Goal: Check status: Check status

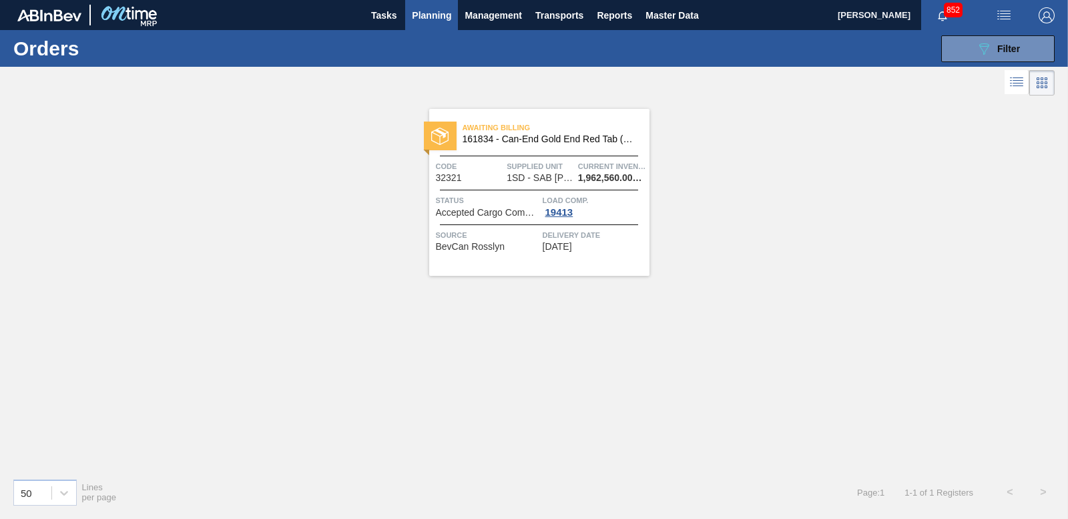
click at [434, 17] on span "Planning" at bounding box center [431, 15] width 39 height 16
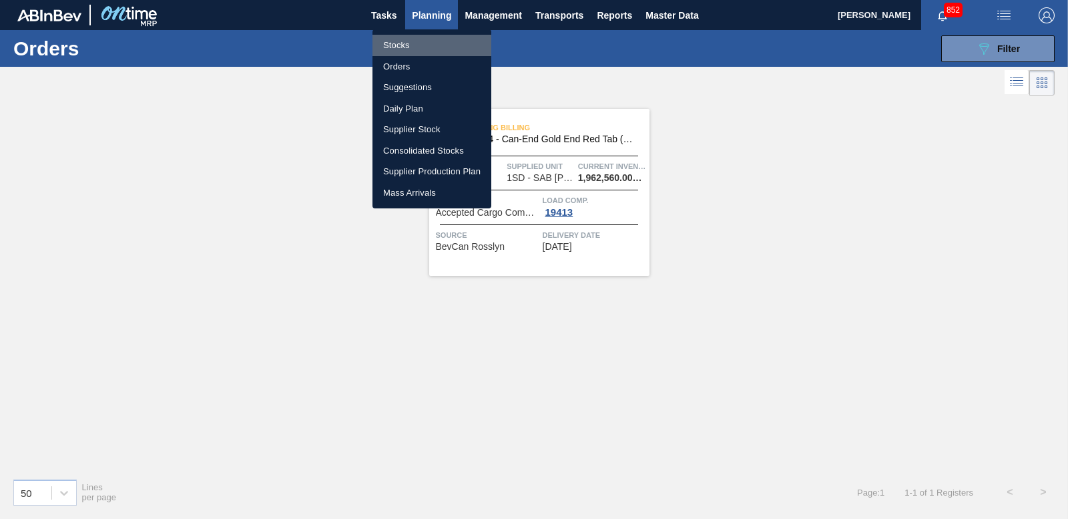
click at [398, 45] on li "Stocks" at bounding box center [431, 45] width 119 height 21
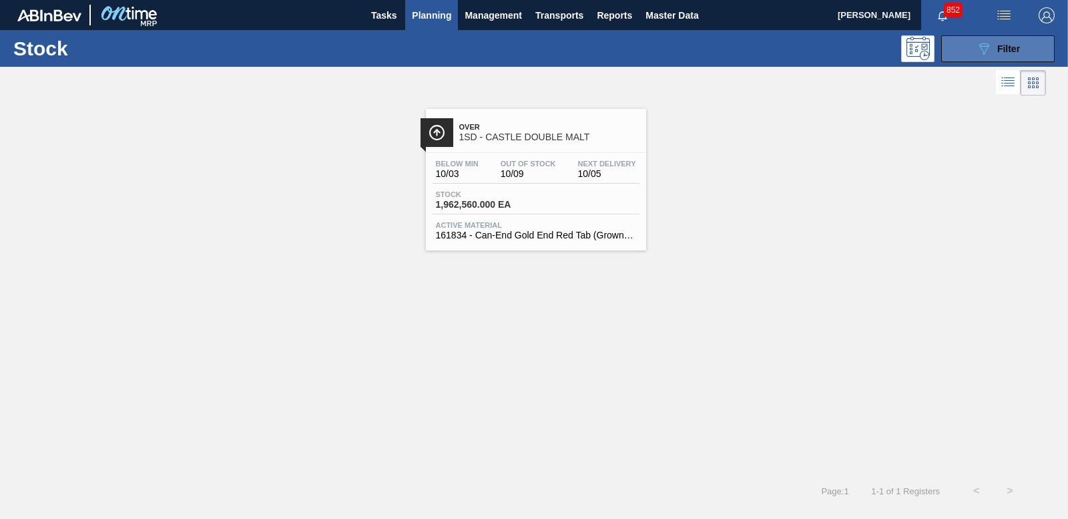
click at [986, 39] on button "089F7B8B-B2A5-4AFE-B5C0-19BA573D28AC Filter" at bounding box center [997, 48] width 113 height 27
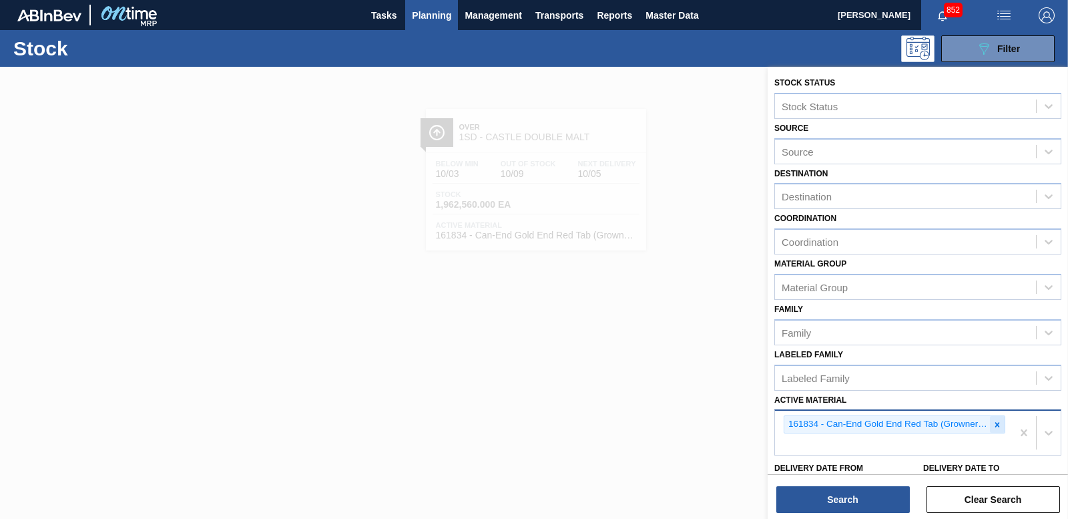
click at [997, 428] on icon at bounding box center [996, 424] width 9 height 9
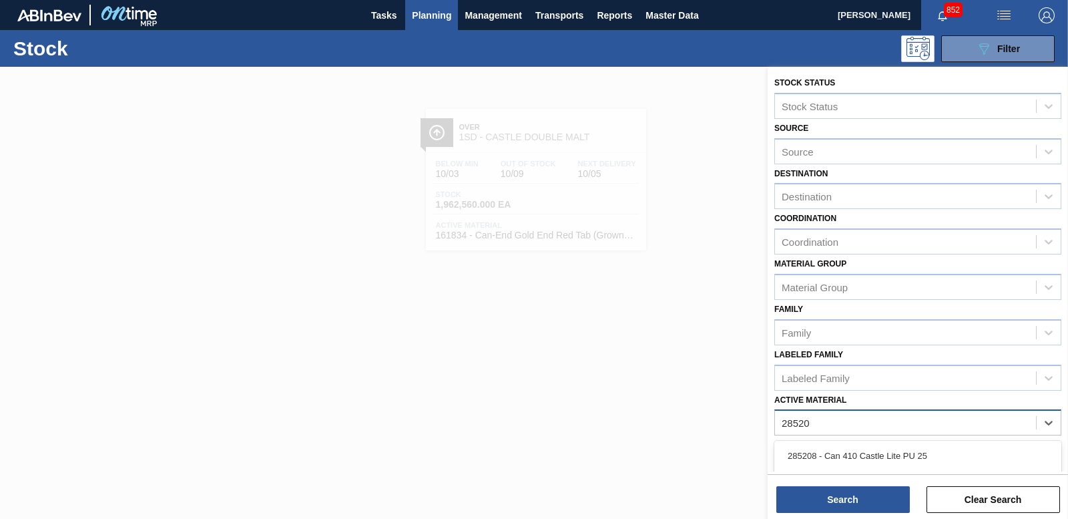
type Material "285200"
drag, startPoint x: 976, startPoint y: 457, endPoint x: 848, endPoint y: 504, distance: 136.0
click at [974, 457] on div "285200 - Tray 330NRB CLT 4x6 PU 25" at bounding box center [917, 455] width 287 height 25
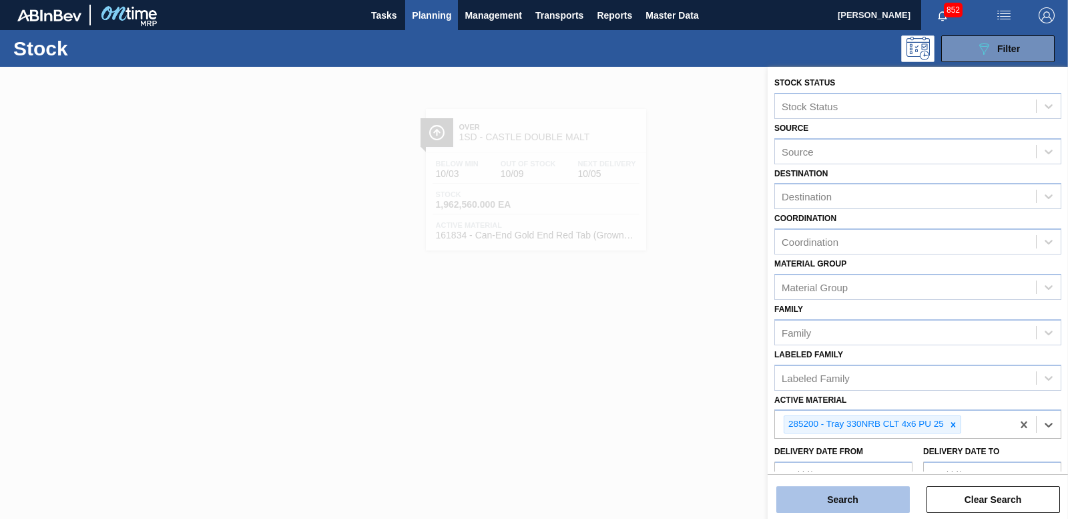
click at [842, 505] on button "Search" at bounding box center [842, 499] width 133 height 27
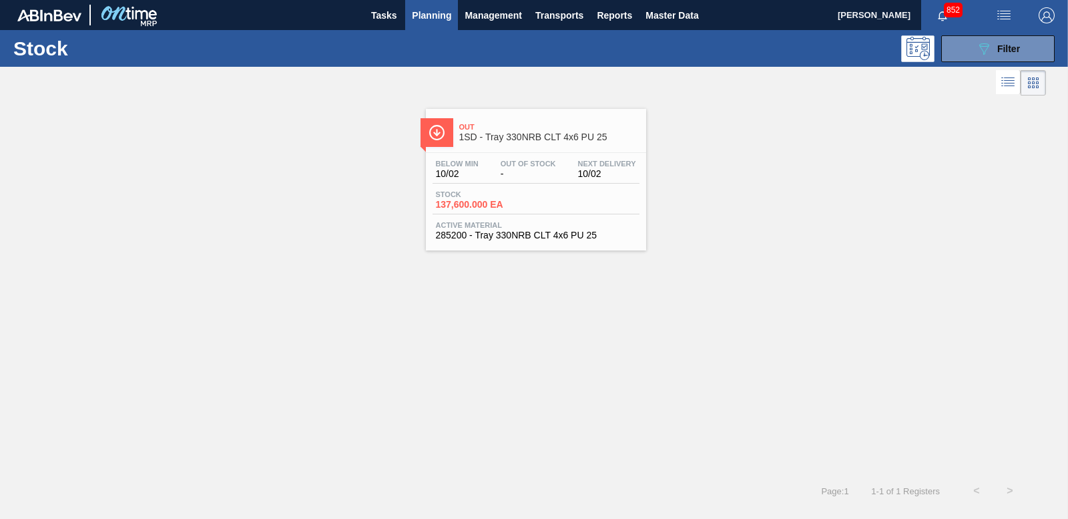
click at [479, 206] on span "137,600.000 EA" at bounding box center [482, 205] width 93 height 10
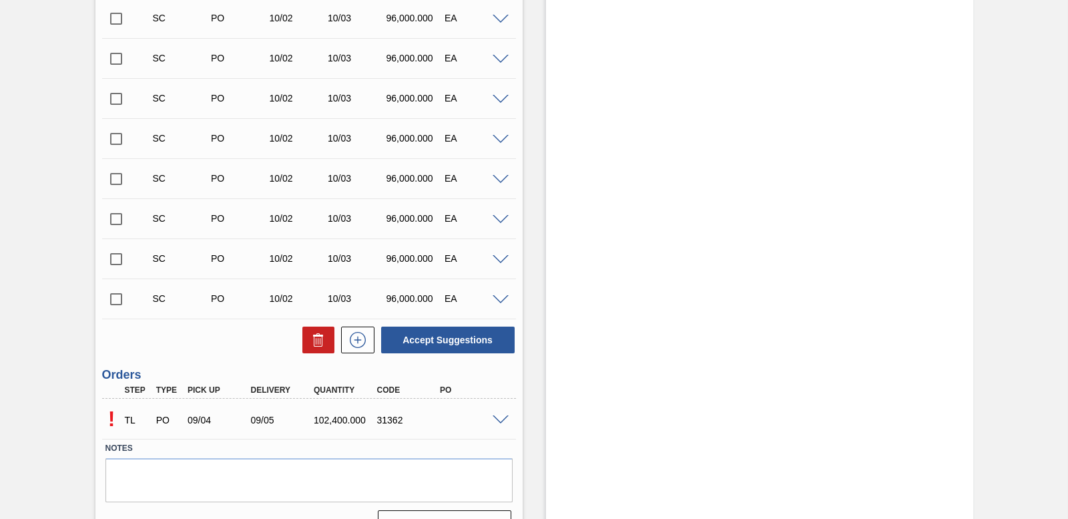
scroll to position [534, 0]
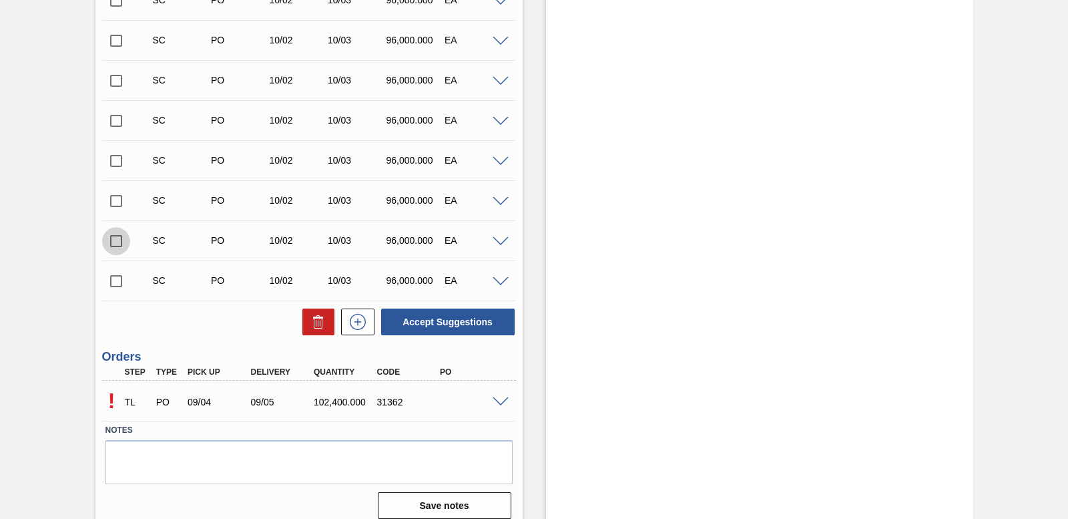
click at [112, 245] on input "checkbox" at bounding box center [116, 241] width 28 height 28
click at [466, 321] on button "Accept Suggestions" at bounding box center [447, 321] width 133 height 27
checkbox input "false"
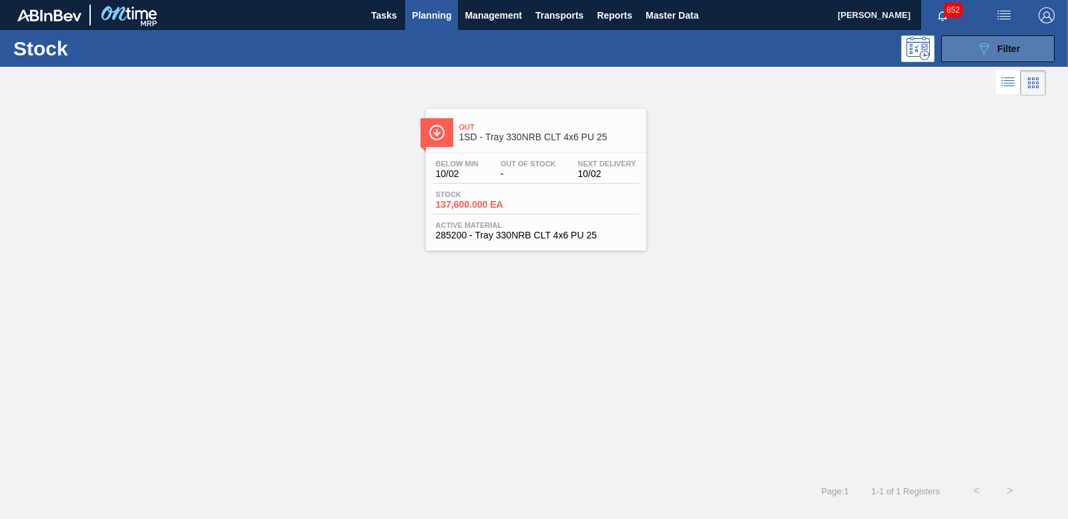
click at [958, 56] on button "089F7B8B-B2A5-4AFE-B5C0-19BA573D28AC Filter" at bounding box center [997, 48] width 113 height 27
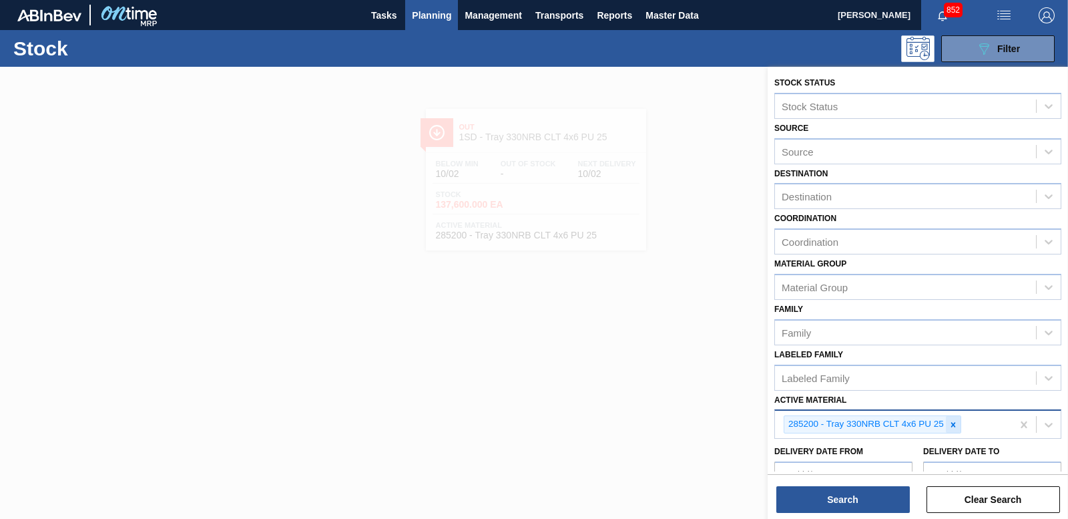
click at [954, 427] on icon at bounding box center [952, 424] width 9 height 9
type Material "285162"
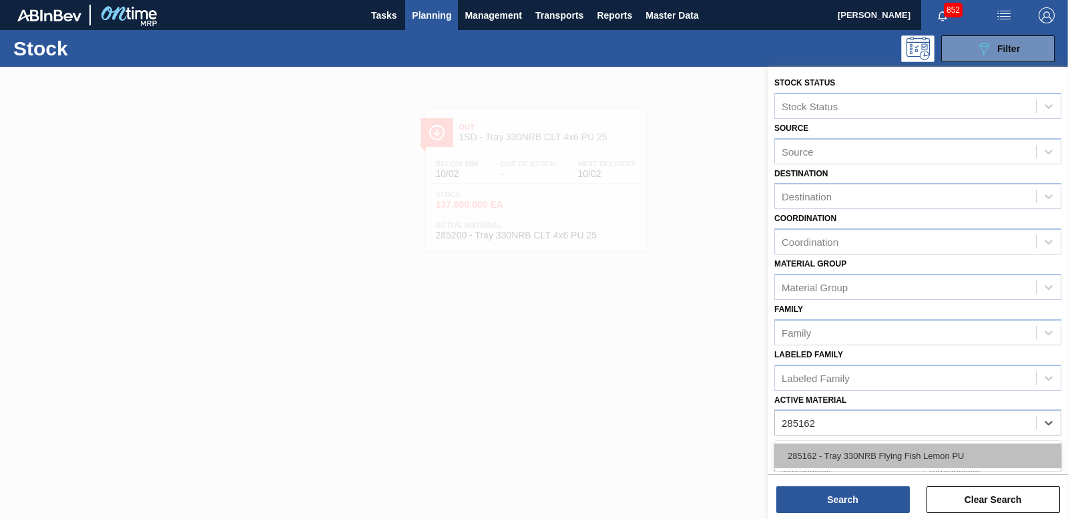
click at [886, 463] on div "285162 - Tray 330NRB Flying Fish Lemon PU" at bounding box center [917, 455] width 287 height 25
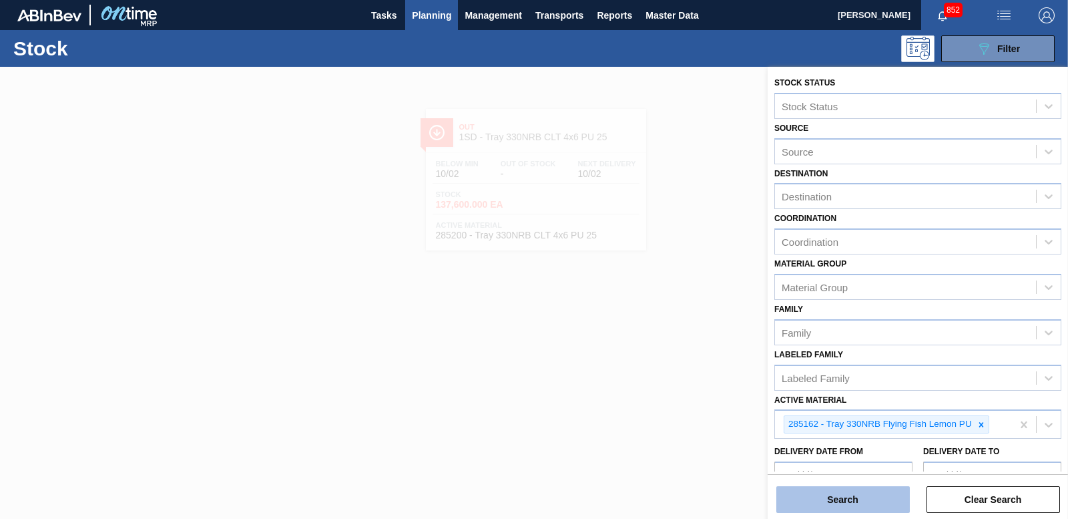
click at [842, 509] on button "Search" at bounding box center [842, 499] width 133 height 27
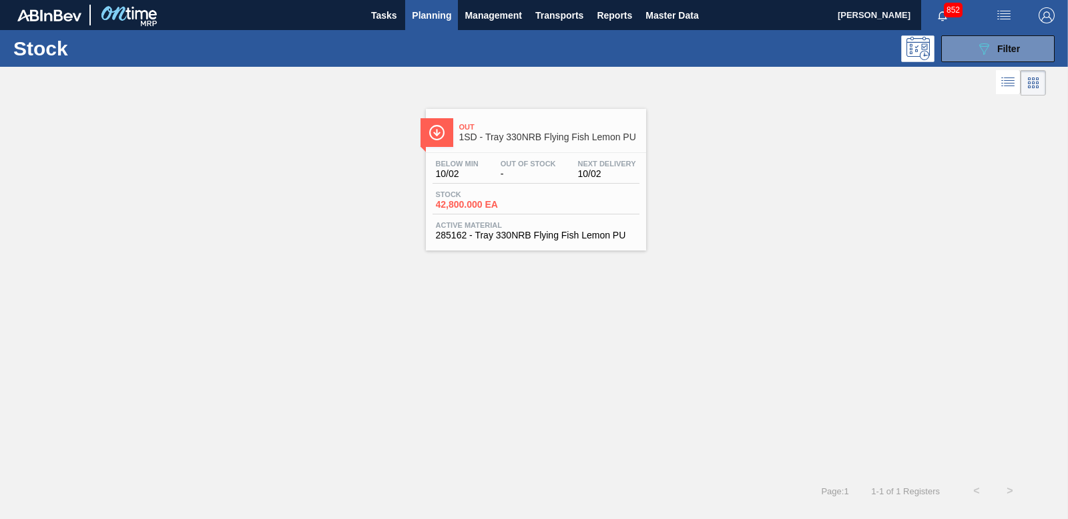
click at [474, 207] on span "42,800.000 EA" at bounding box center [482, 205] width 93 height 10
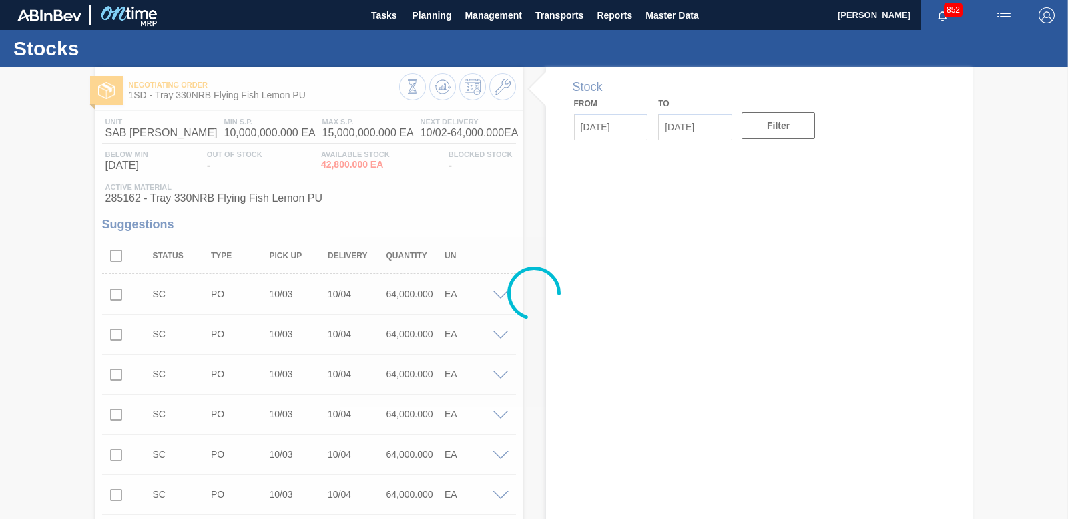
type input "[DATE]"
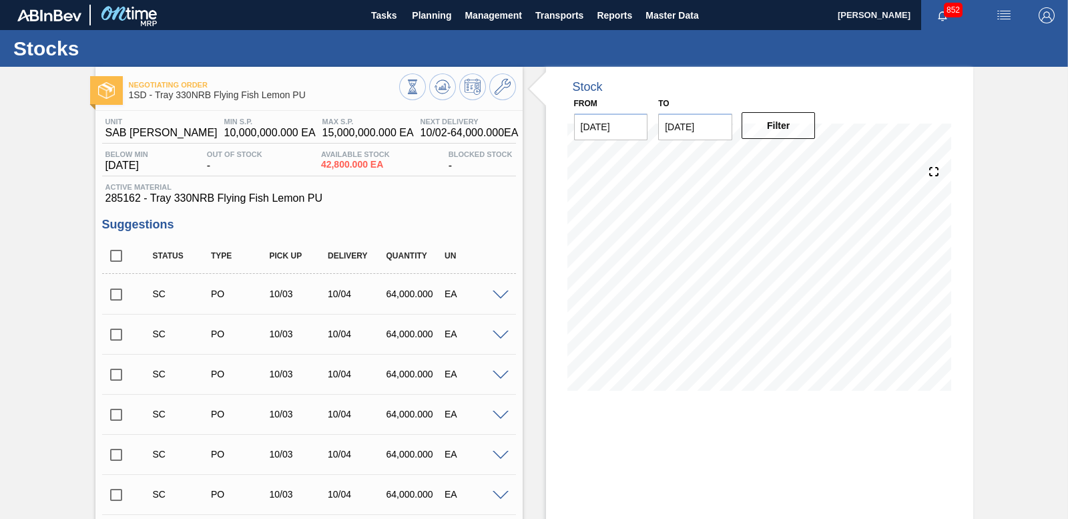
click at [116, 289] on input "checkbox" at bounding box center [116, 294] width 28 height 28
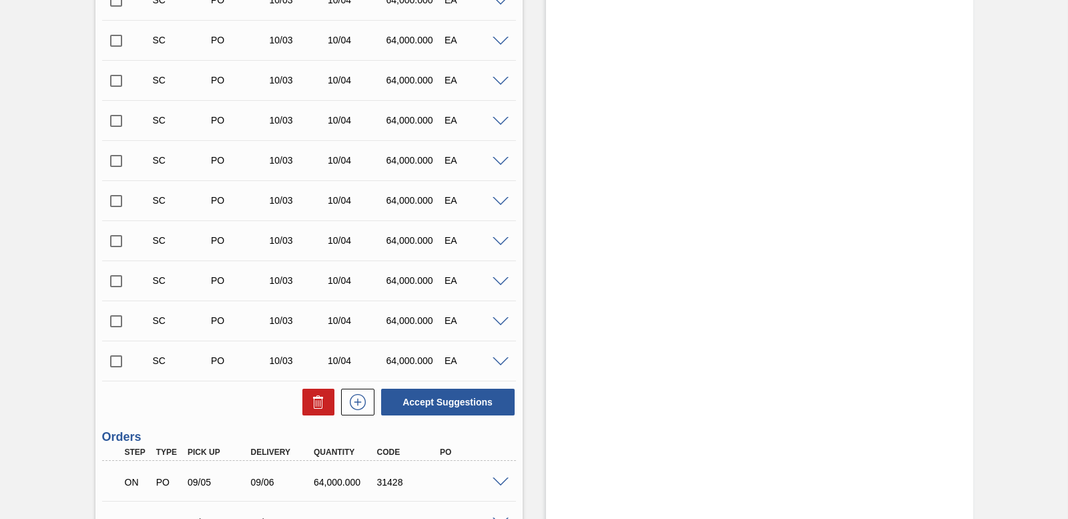
scroll to position [9315, 0]
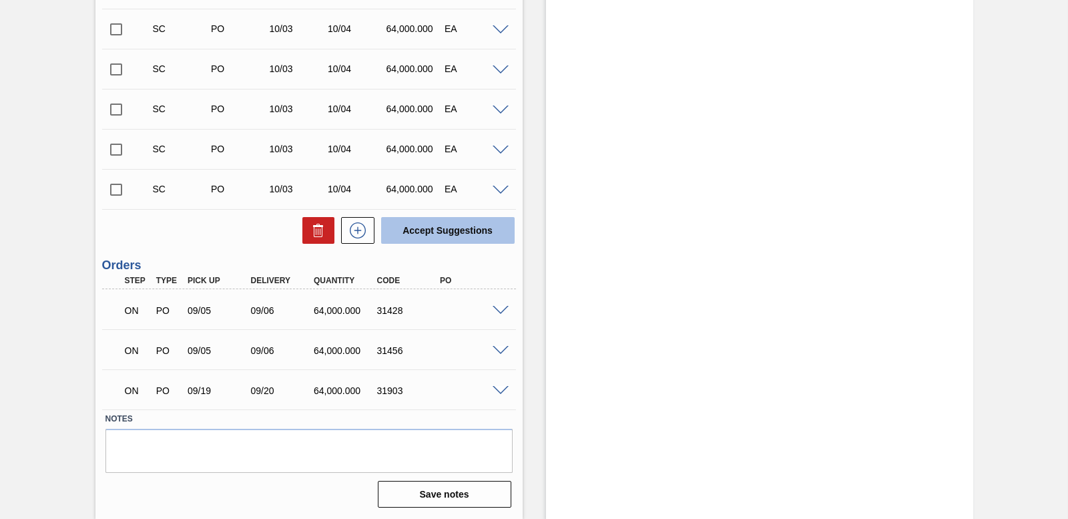
click at [460, 238] on button "Accept Suggestions" at bounding box center [447, 230] width 133 height 27
checkbox input "false"
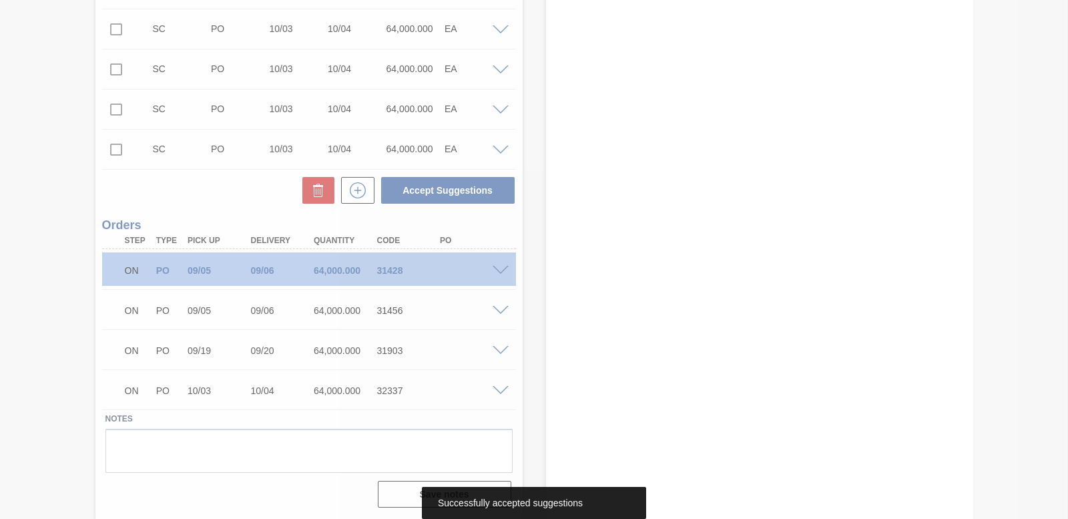
scroll to position [9275, 0]
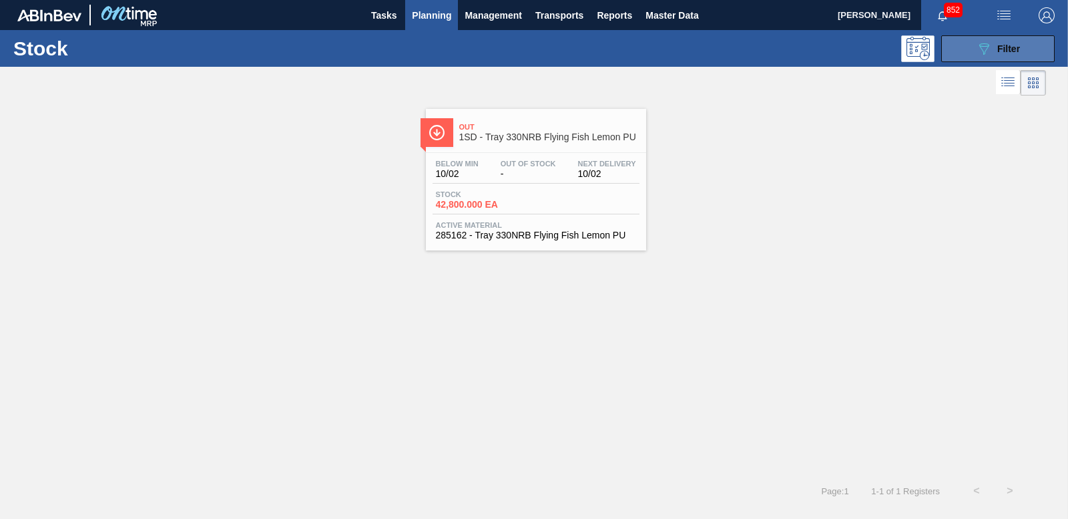
click at [997, 41] on div "089F7B8B-B2A5-4AFE-B5C0-19BA573D28AC Filter" at bounding box center [998, 49] width 44 height 16
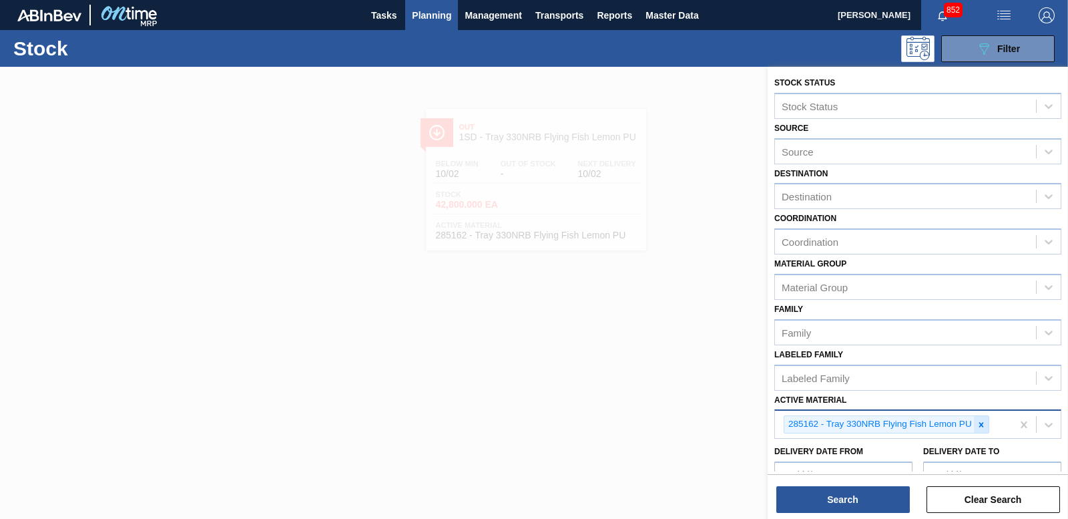
click at [982, 428] on icon at bounding box center [980, 424] width 9 height 9
type Material "5"
type Material "285187"
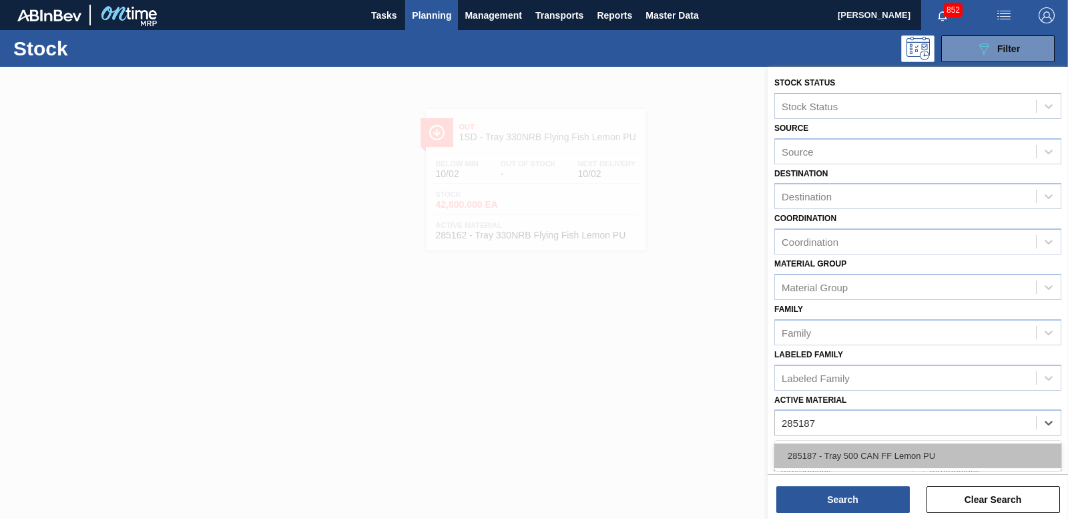
click at [919, 444] on div "285187 - Tray 500 CAN FF Lemon PU" at bounding box center [917, 455] width 287 height 25
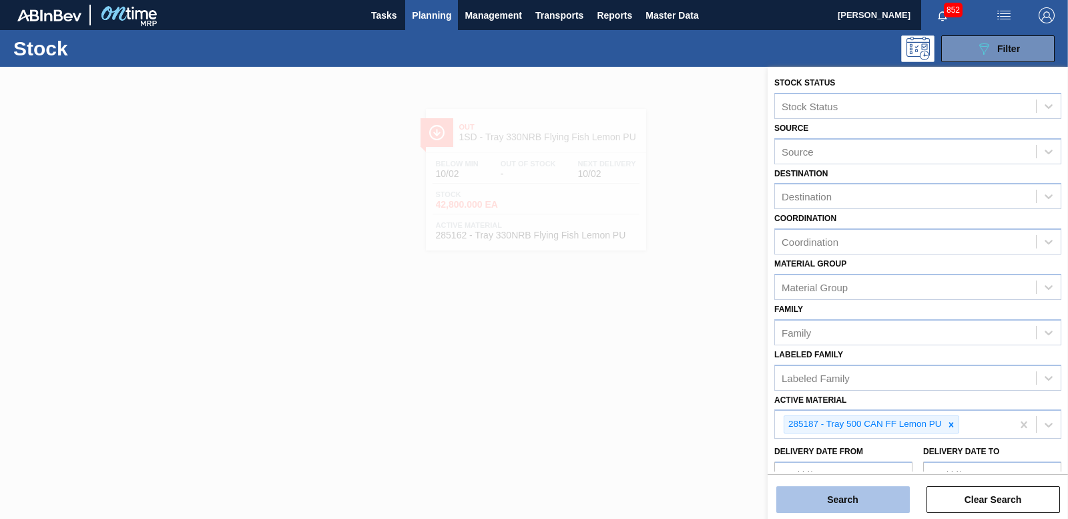
click at [832, 500] on button "Search" at bounding box center [842, 499] width 133 height 27
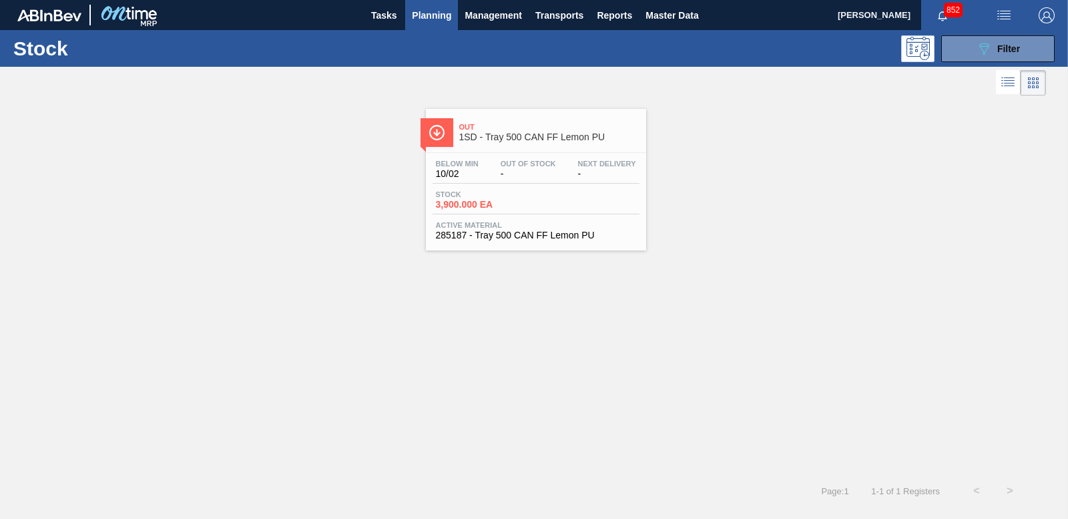
click at [473, 202] on span "3,900.000 EA" at bounding box center [482, 205] width 93 height 10
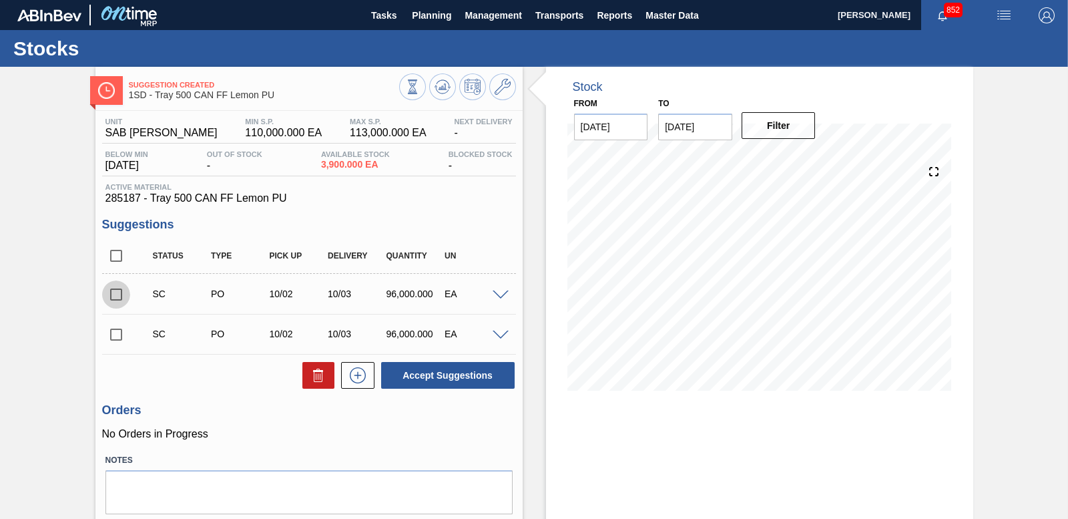
click at [113, 299] on input "checkbox" at bounding box center [116, 294] width 28 height 28
click at [443, 372] on button "Accept Suggestions" at bounding box center [447, 375] width 133 height 27
checkbox input "false"
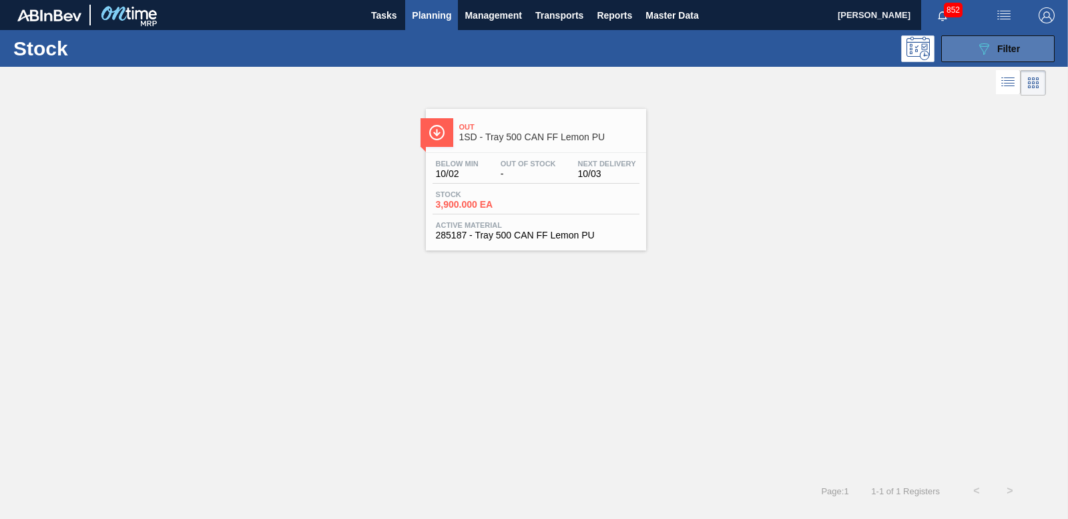
click at [1004, 50] on span "Filter" at bounding box center [1008, 48] width 23 height 11
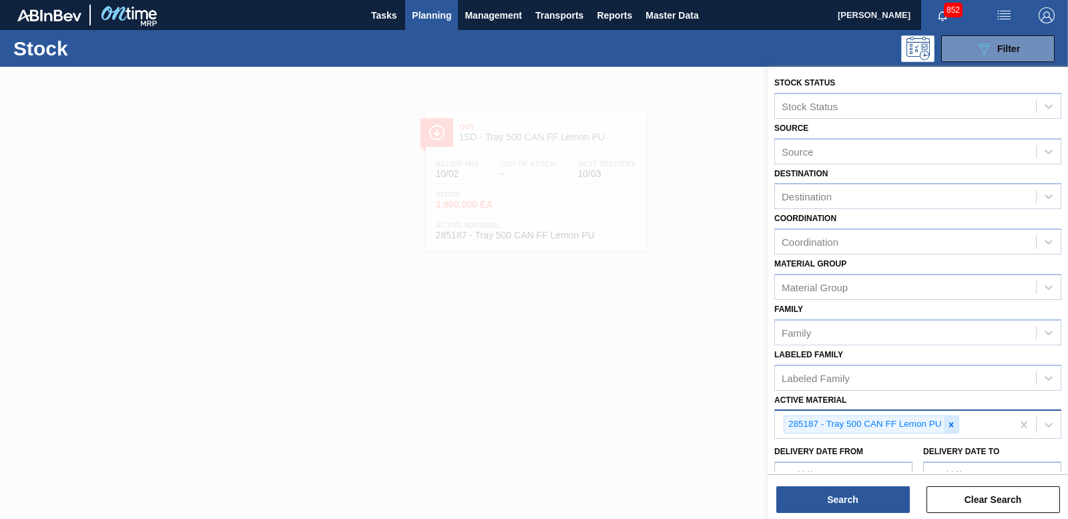
click at [951, 421] on icon at bounding box center [950, 424] width 9 height 9
type Material "283698"
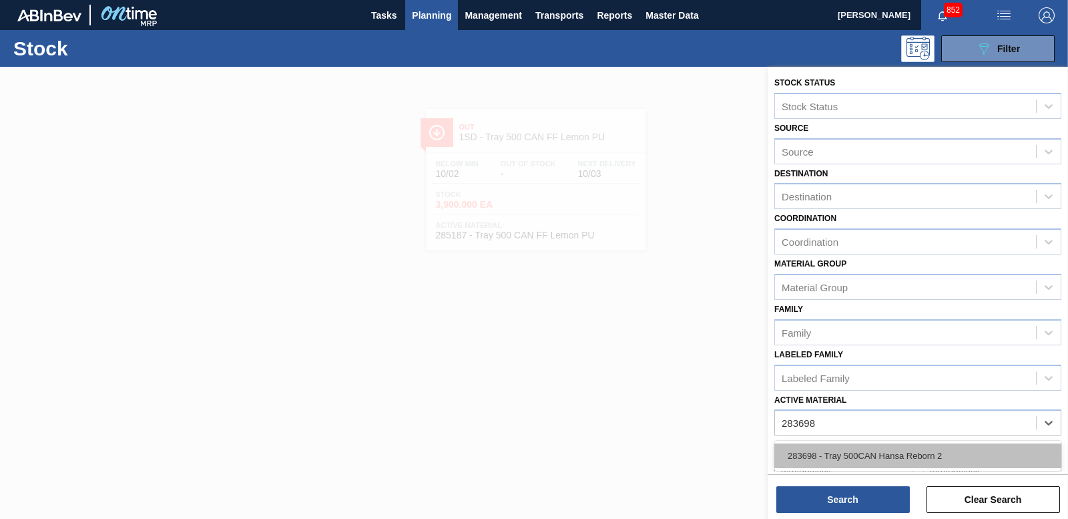
click at [904, 450] on div "283698 - Tray 500CAN Hansa Reborn 2" at bounding box center [917, 455] width 287 height 25
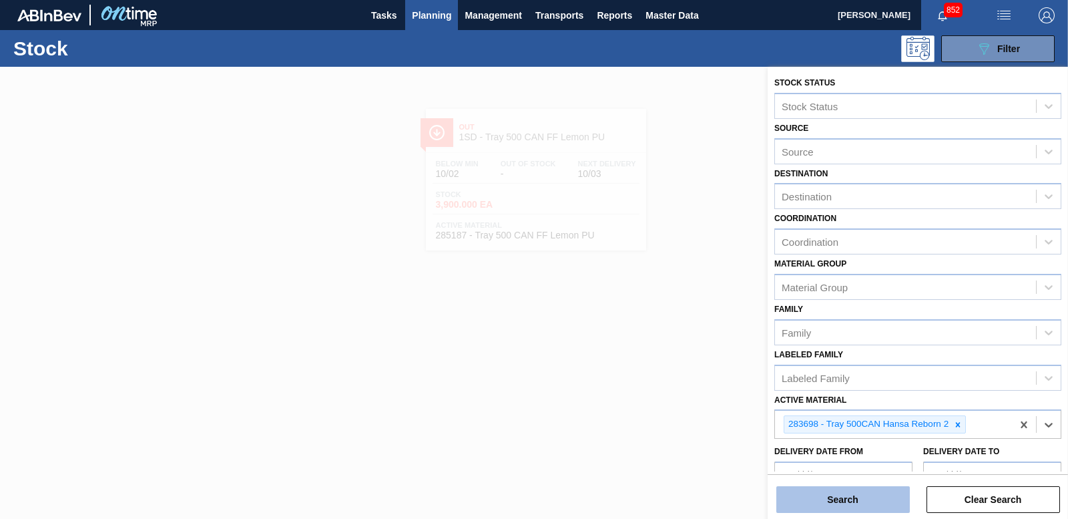
click at [874, 488] on button "Search" at bounding box center [842, 499] width 133 height 27
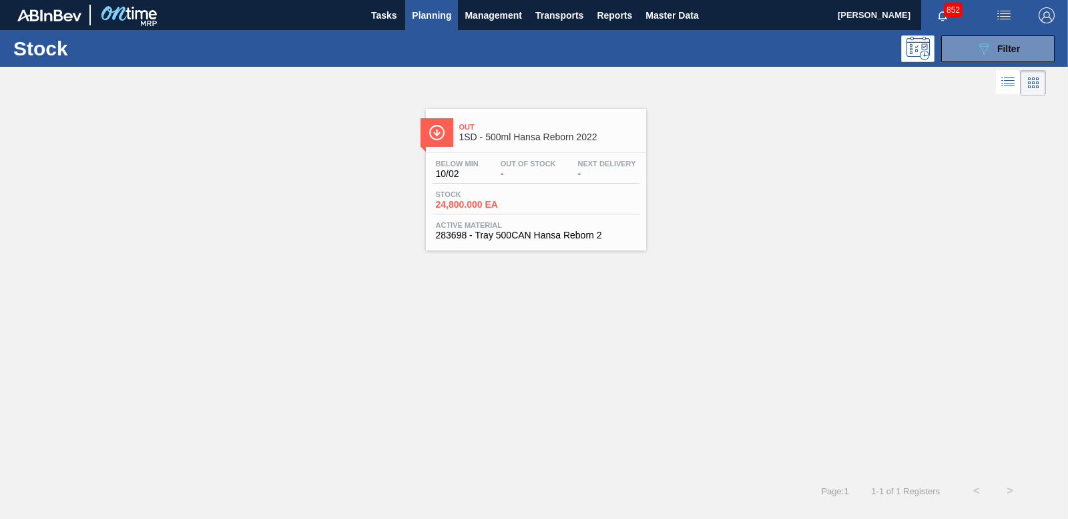
click at [471, 200] on span "24,800.000 EA" at bounding box center [482, 205] width 93 height 10
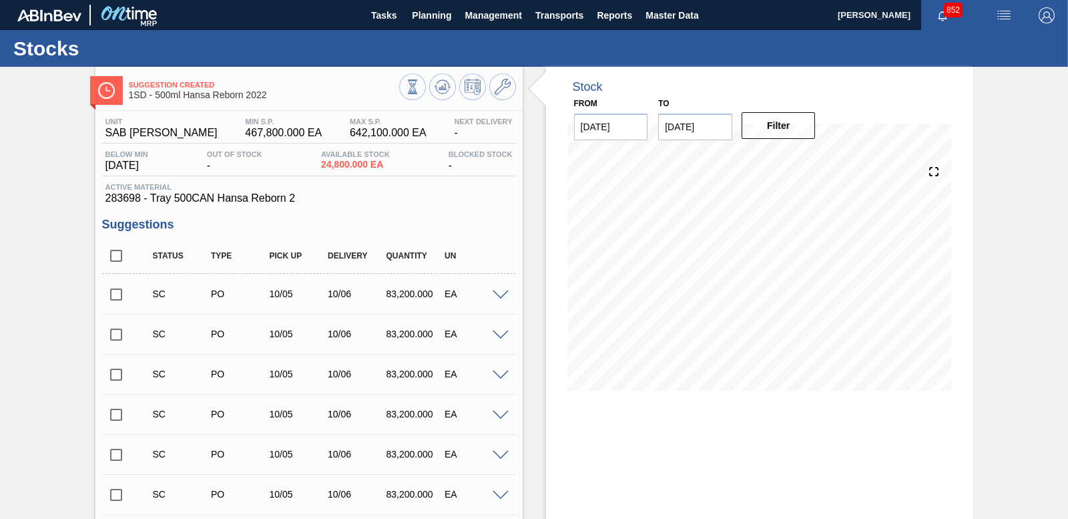
click at [119, 293] on input "checkbox" at bounding box center [116, 294] width 28 height 28
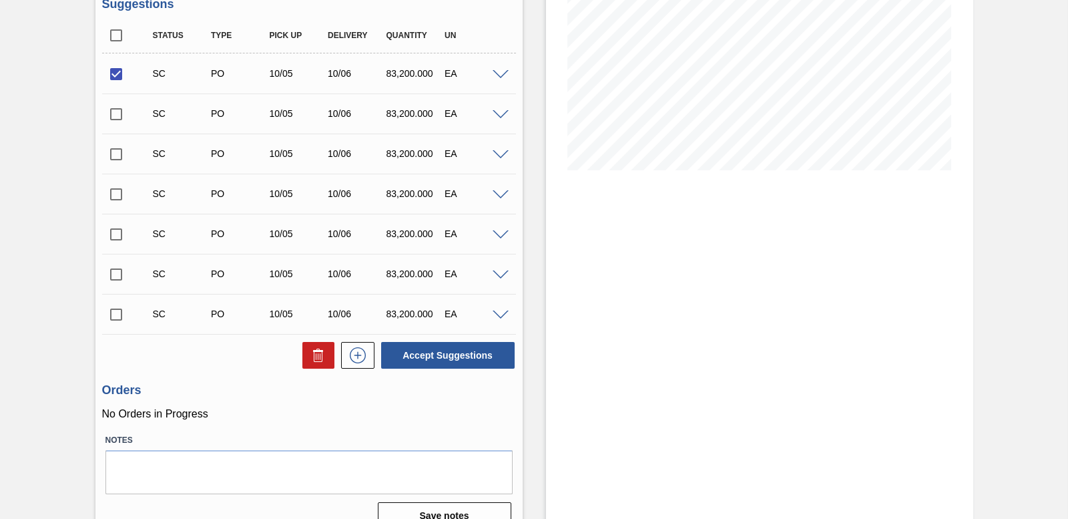
scroll to position [242, 0]
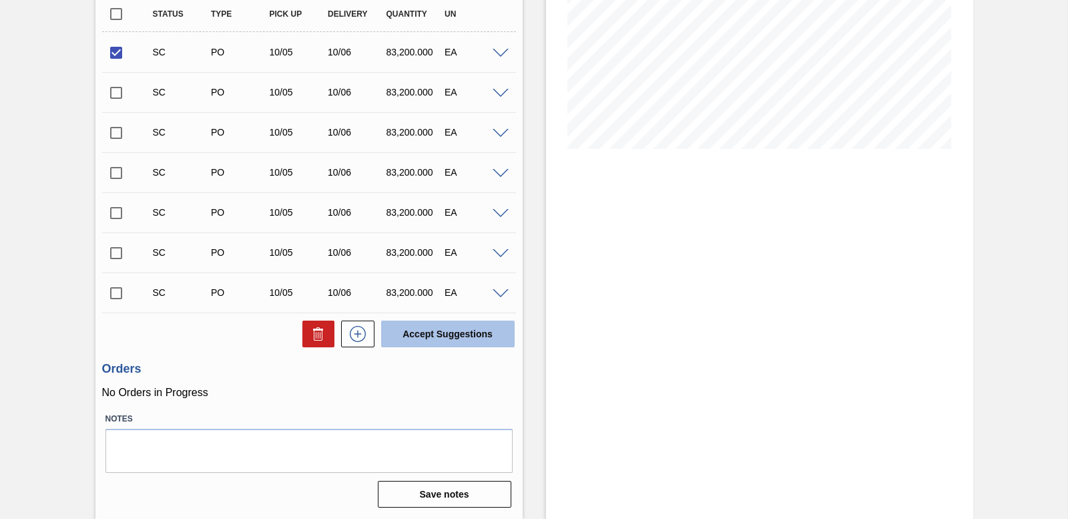
click at [425, 323] on button "Accept Suggestions" at bounding box center [447, 333] width 133 height 27
checkbox input "false"
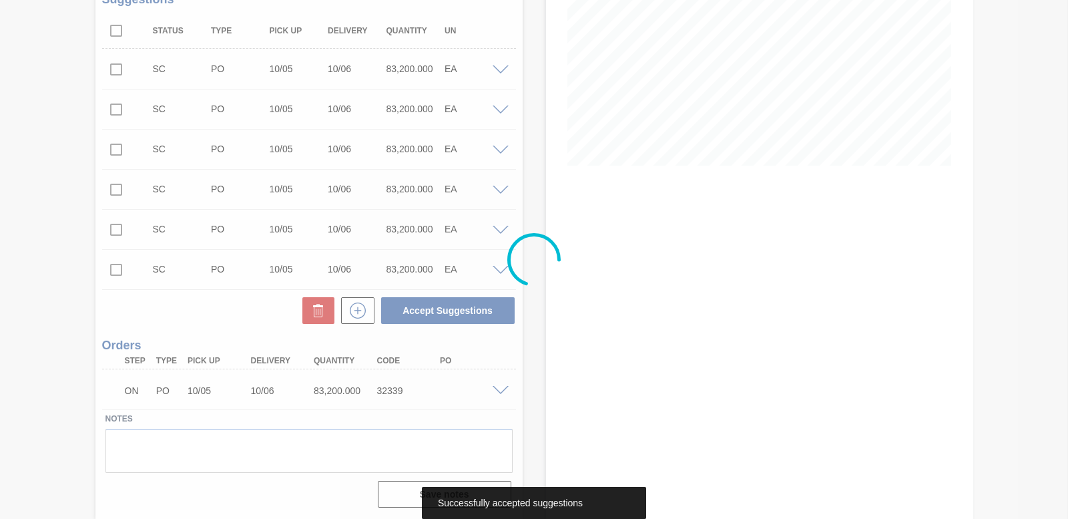
scroll to position [225, 0]
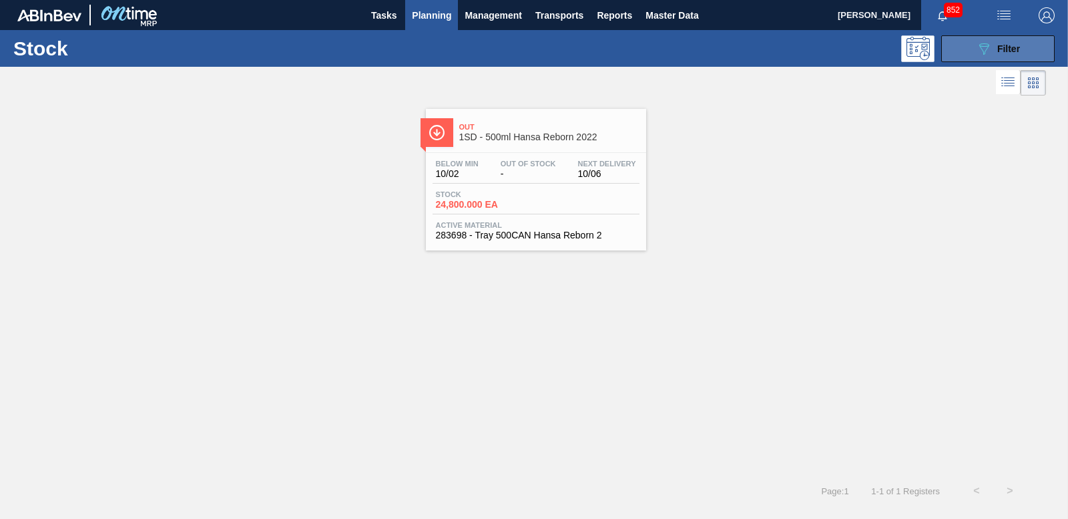
click at [988, 46] on icon at bounding box center [984, 48] width 10 height 11
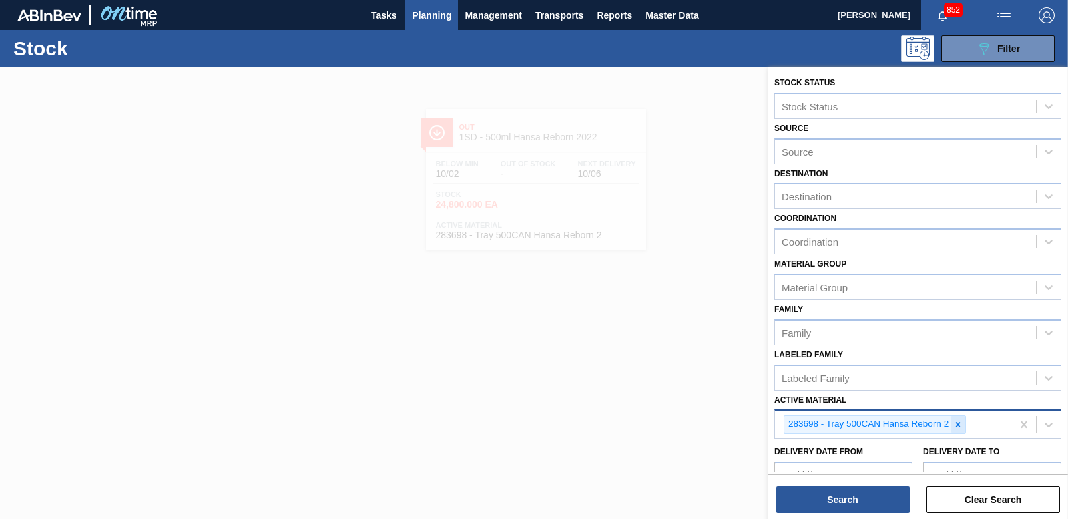
click at [956, 428] on icon at bounding box center [957, 424] width 9 height 9
type Material "285206"
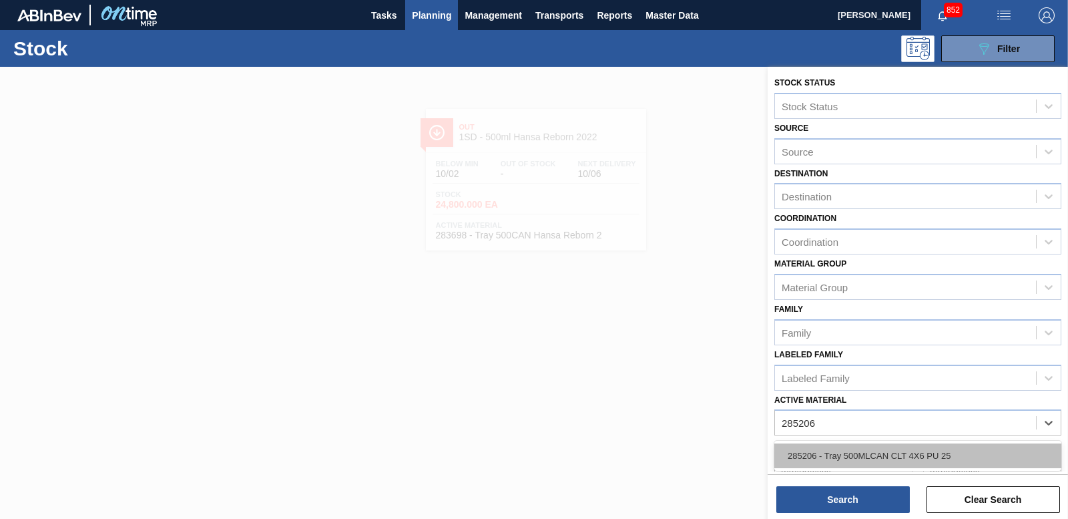
click at [899, 459] on div "285206 - Tray 500MLCAN CLT 4X6 PU 25" at bounding box center [917, 455] width 287 height 25
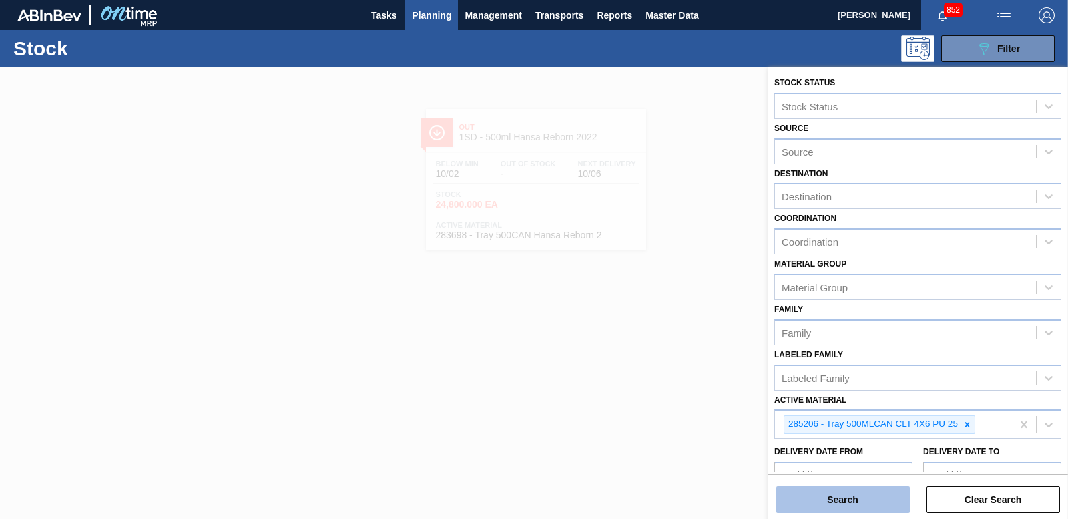
click at [870, 503] on button "Search" at bounding box center [842, 499] width 133 height 27
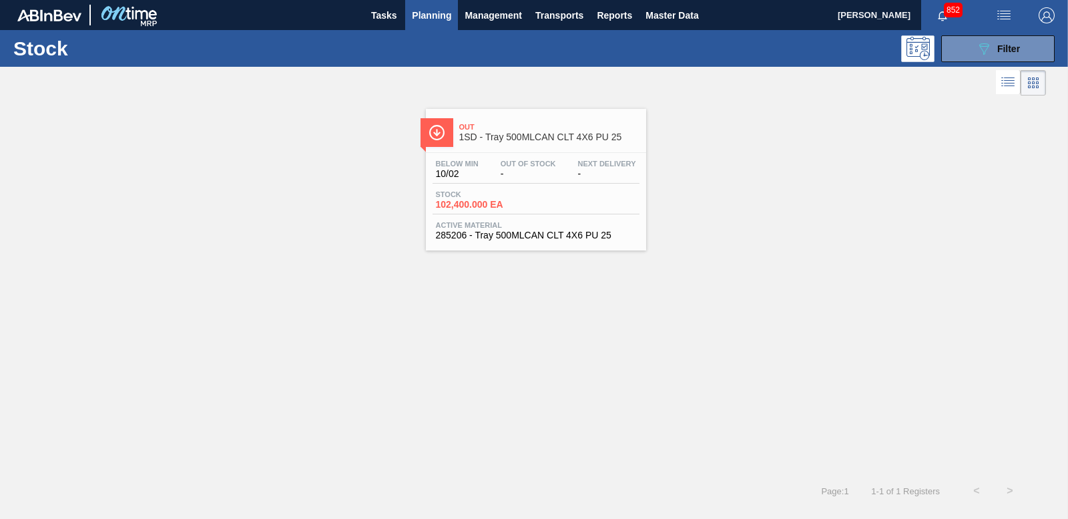
click at [495, 208] on span "102,400.000 EA" at bounding box center [482, 205] width 93 height 10
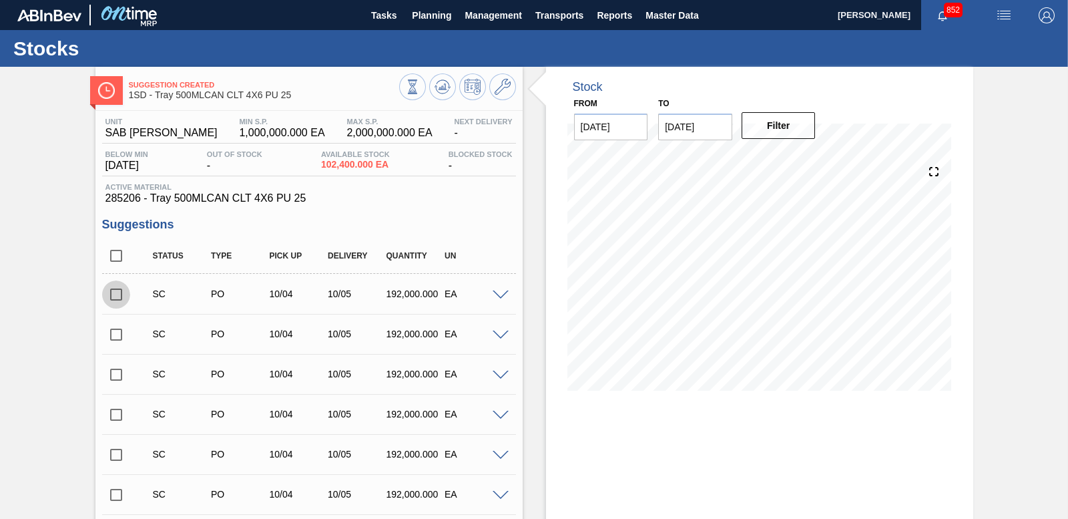
click at [118, 289] on input "checkbox" at bounding box center [116, 294] width 28 height 28
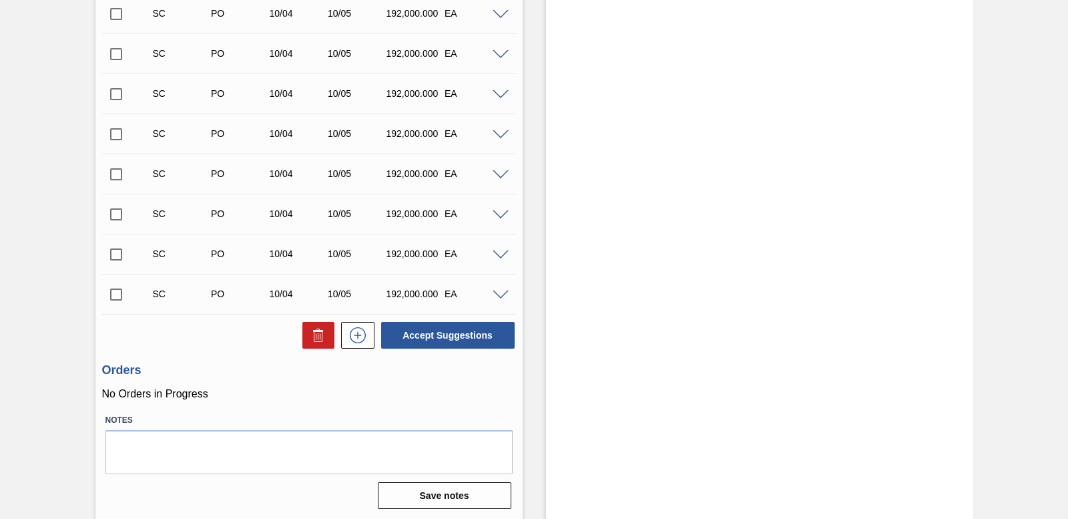
scroll to position [402, 0]
click at [467, 336] on button "Accept Suggestions" at bounding box center [447, 333] width 133 height 27
checkbox input "false"
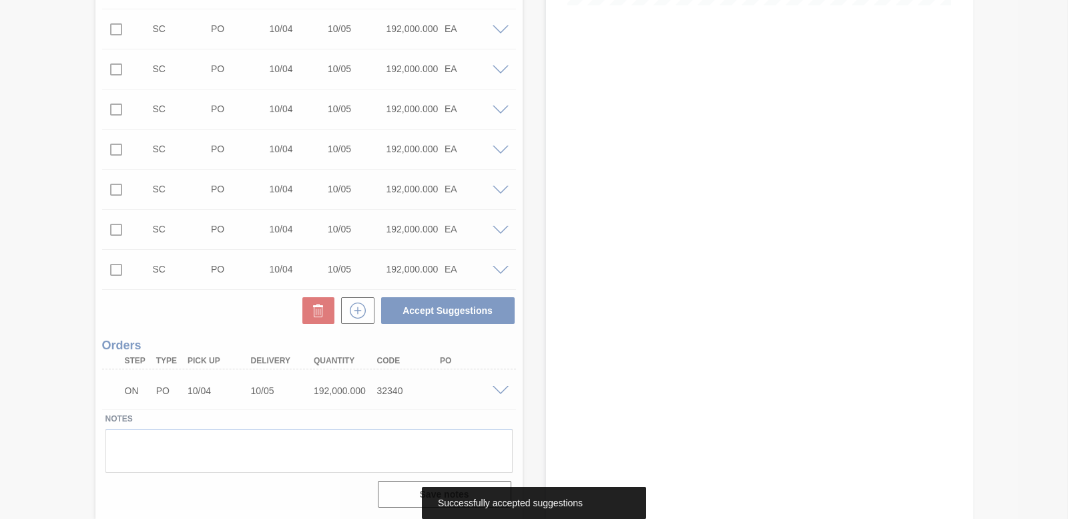
scroll to position [362, 0]
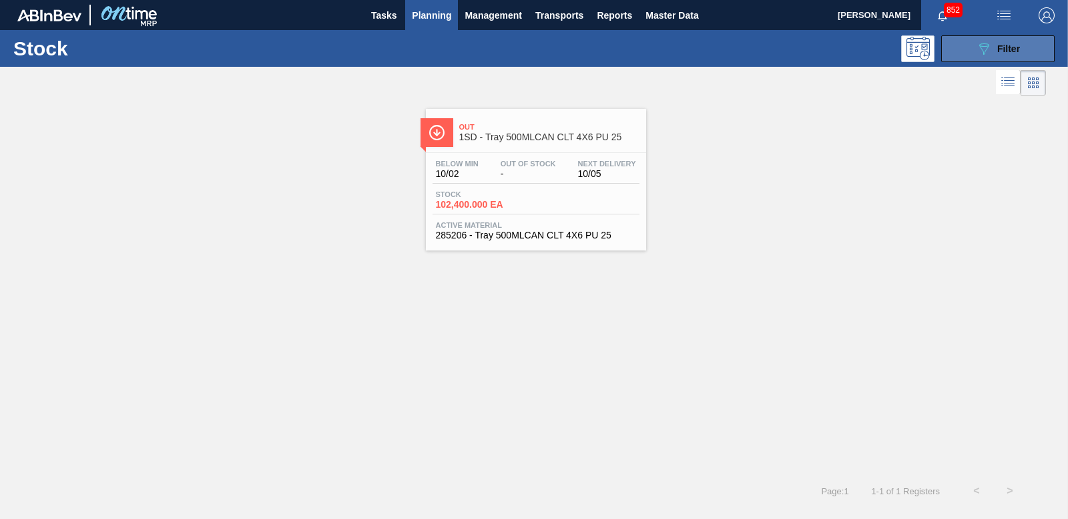
click at [974, 37] on button "089F7B8B-B2A5-4AFE-B5C0-19BA573D28AC Filter" at bounding box center [997, 48] width 113 height 27
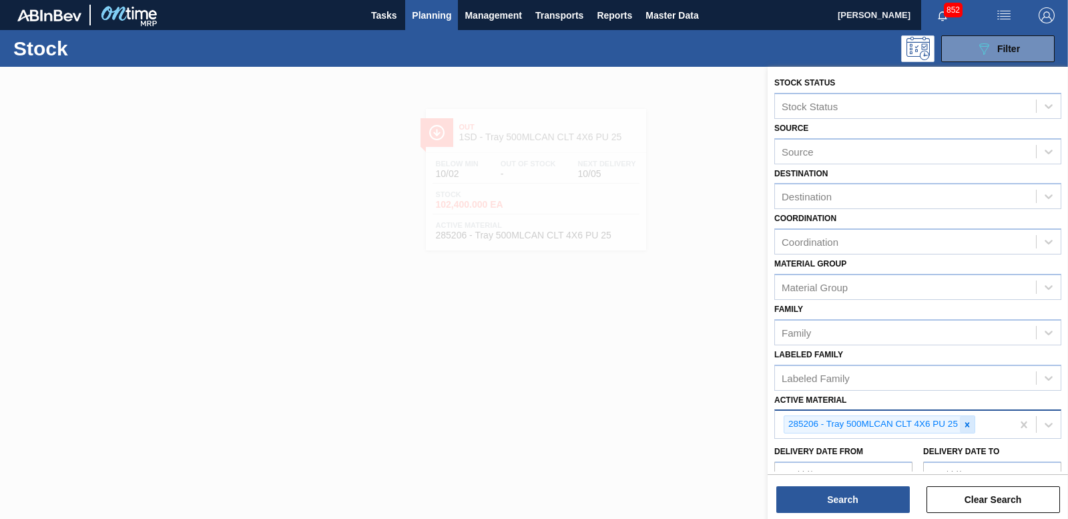
click at [965, 424] on icon at bounding box center [966, 424] width 9 height 9
click at [644, 192] on div at bounding box center [534, 326] width 1068 height 519
